Goal: Use online tool/utility

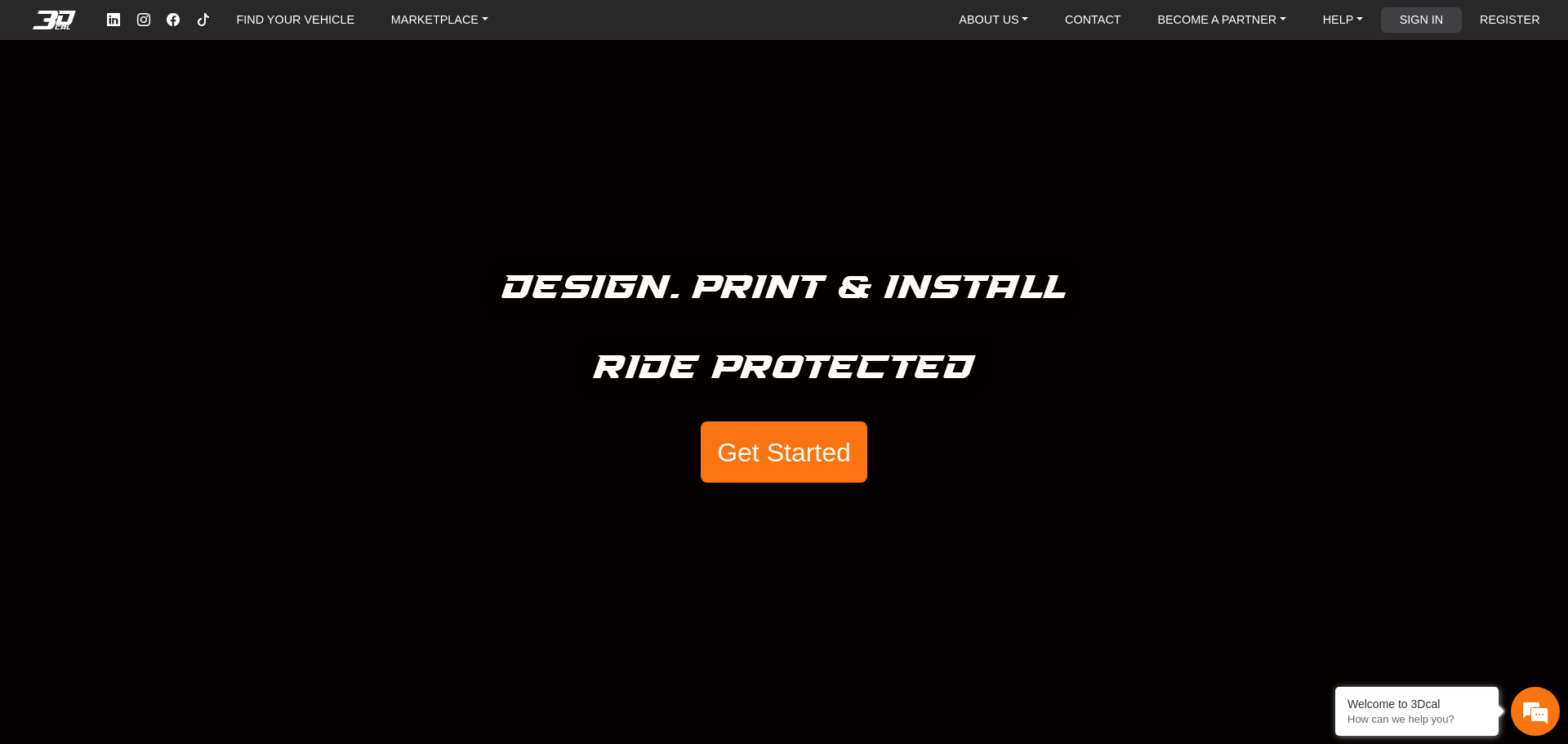
click at [1428, 19] on link "SIGN IN" at bounding box center [1421, 20] width 57 height 25
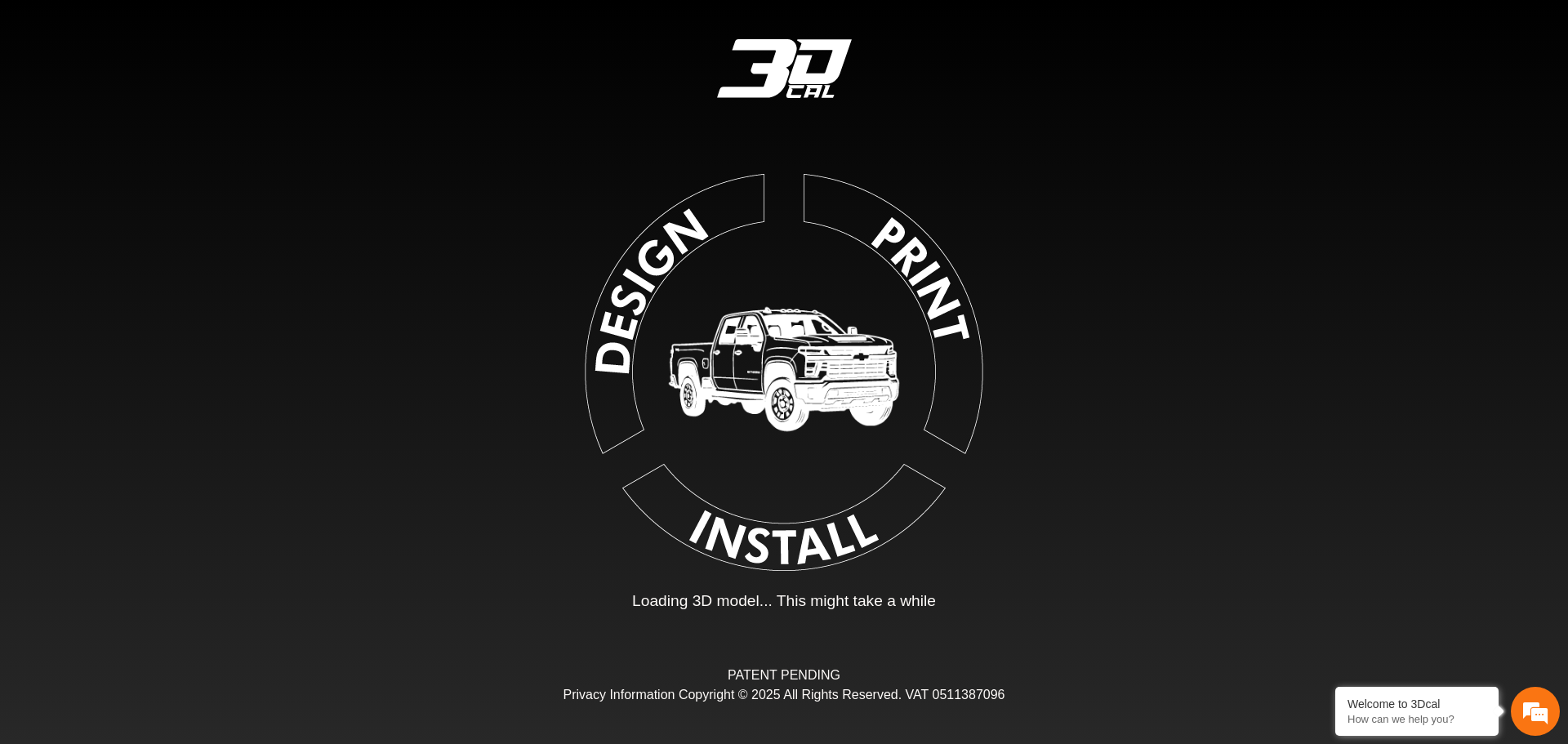
type input "*"
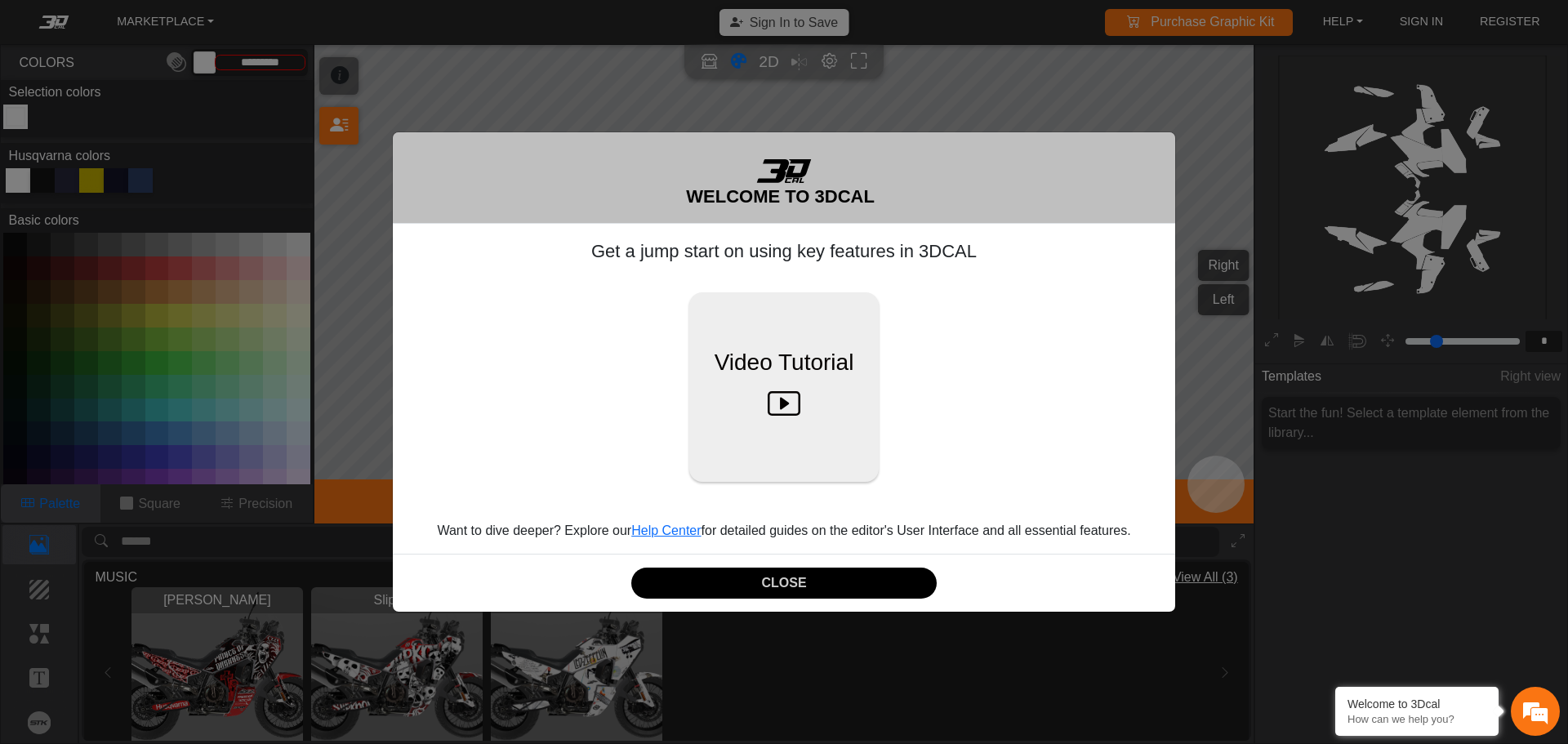
click at [1222, 371] on div "WELCOME TO 3DCAL Get a jump start on using key features in 3DCAL Video Tutorial…" at bounding box center [784, 372] width 1568 height 744
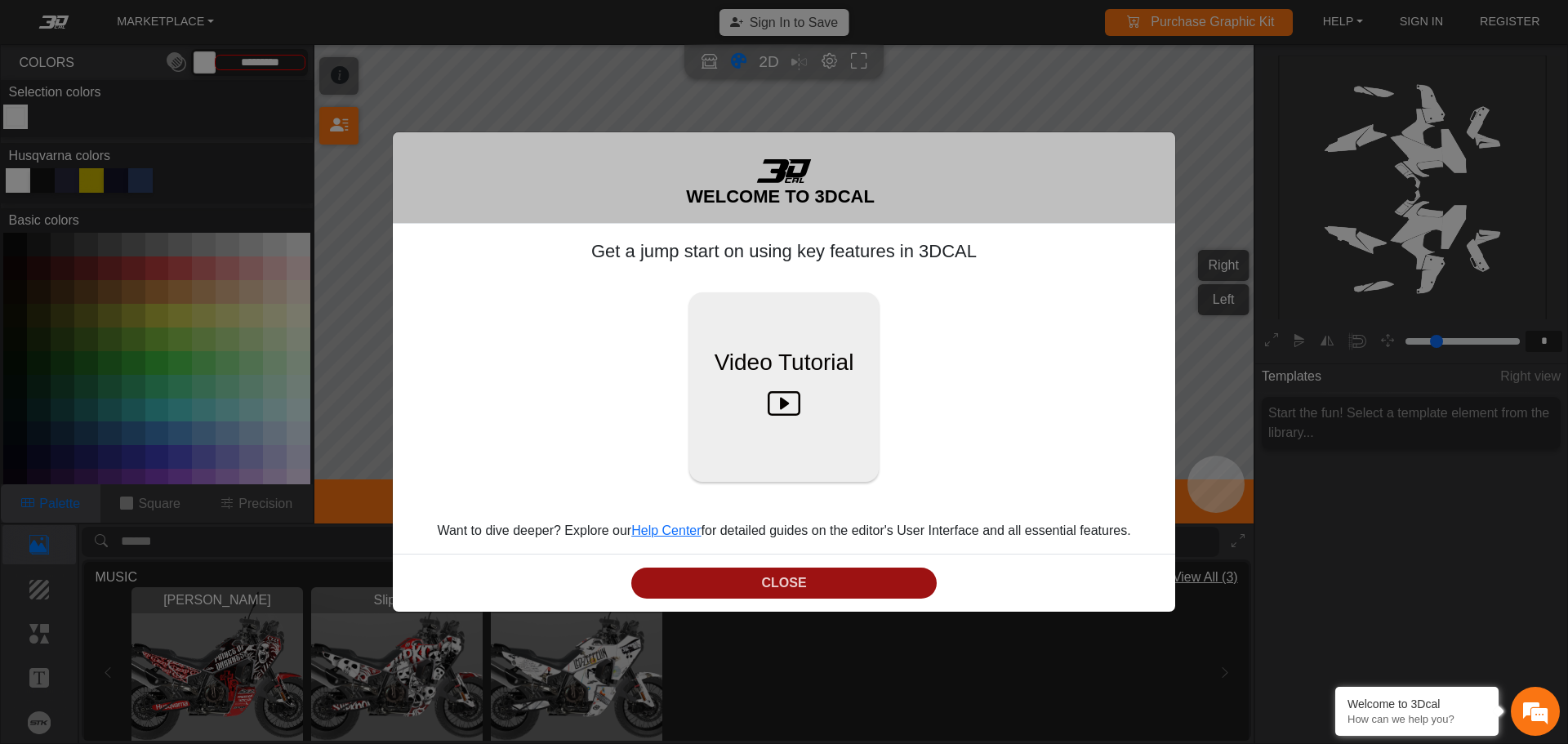
click at [813, 586] on button "CLOSE" at bounding box center [784, 584] width 305 height 32
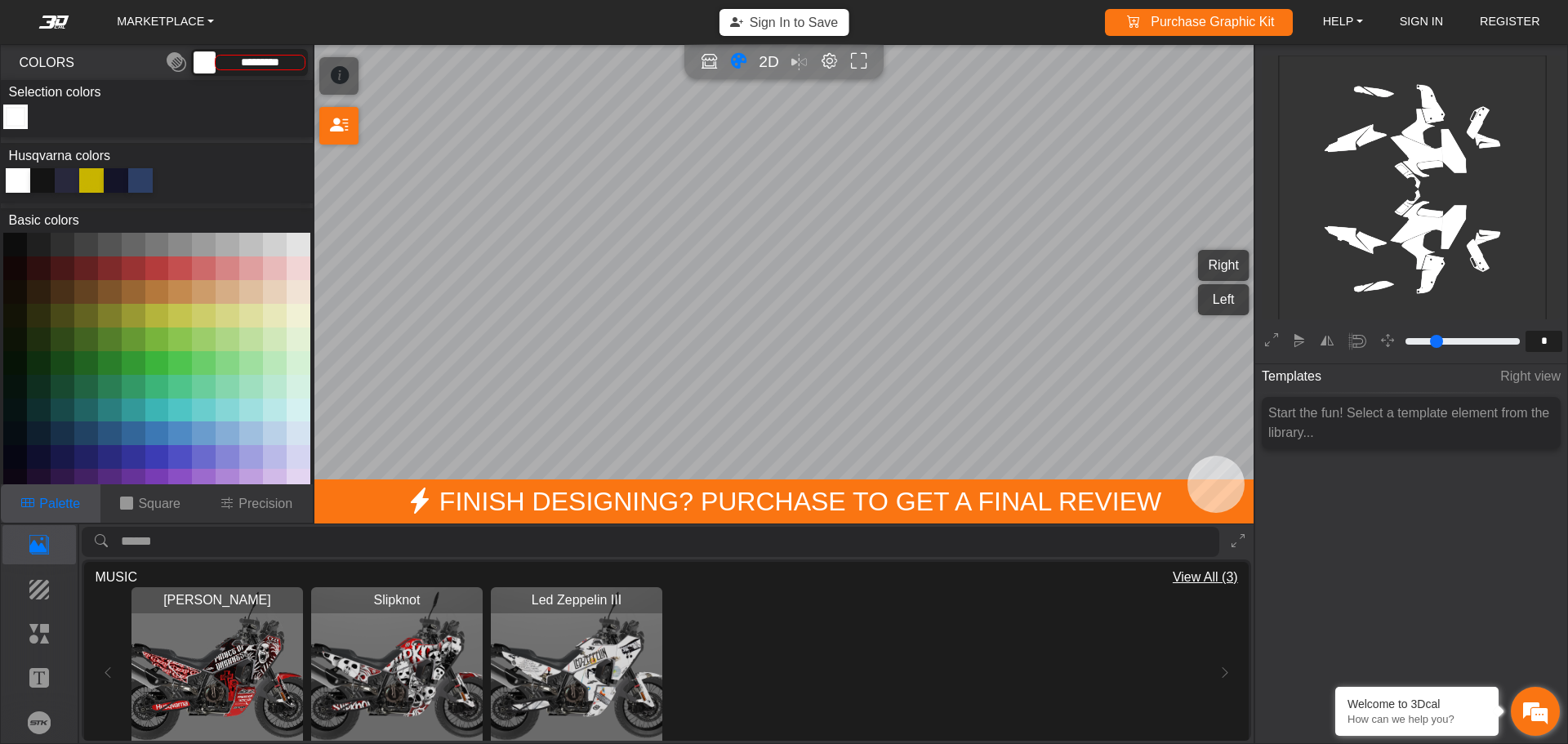
click at [1538, 702] on em at bounding box center [1535, 712] width 44 height 44
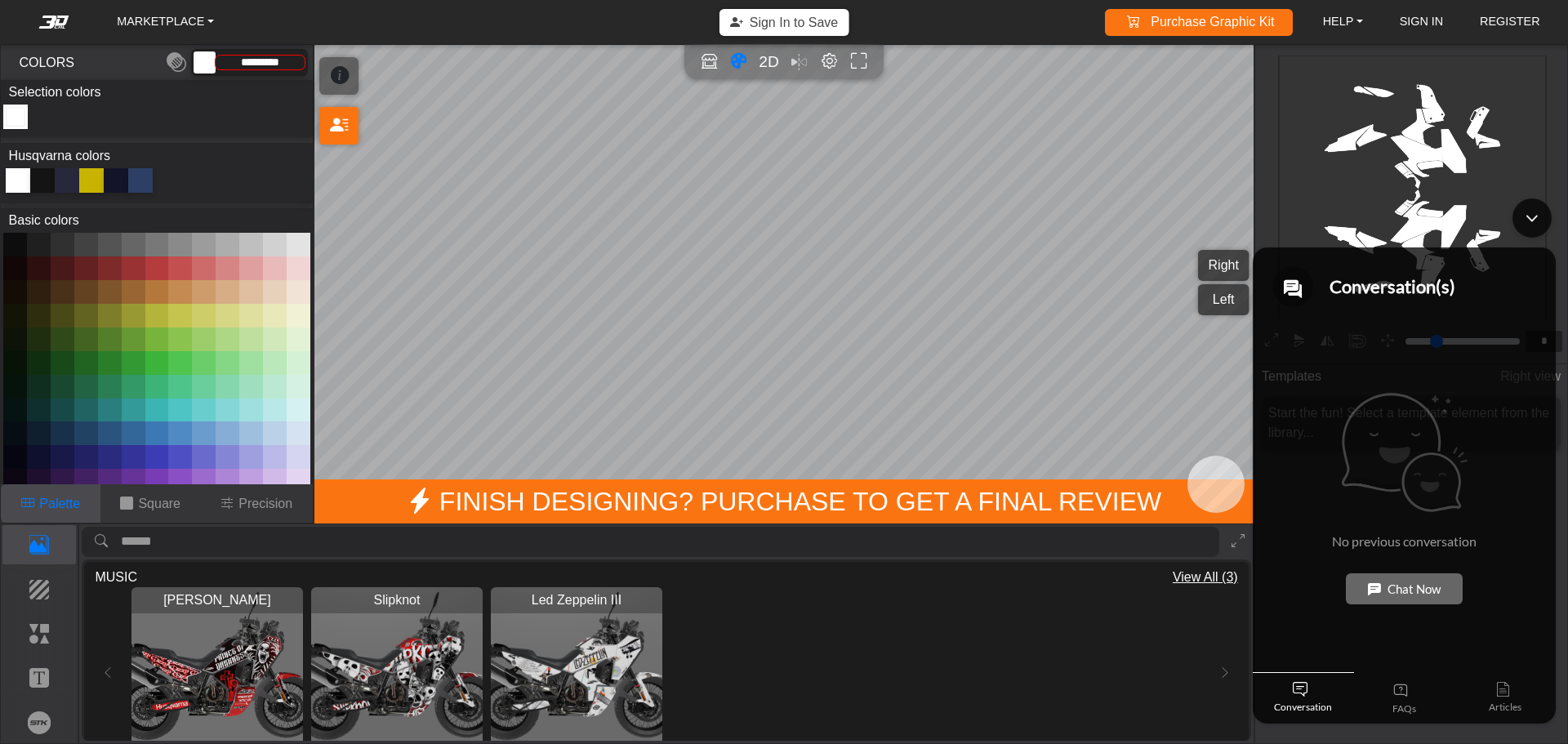
click at [1532, 220] on div "Minimize live chat window" at bounding box center [1532, 218] width 39 height 39
